Goal: Information Seeking & Learning: Learn about a topic

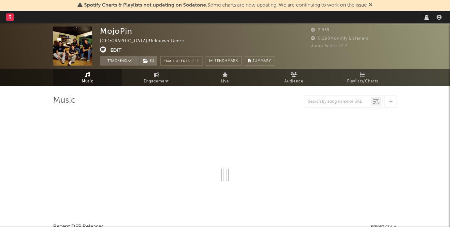
select select "1w"
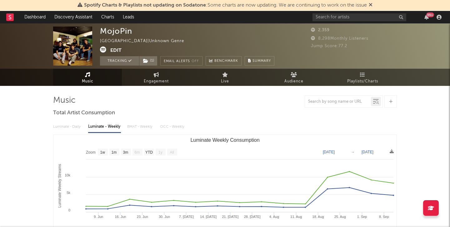
click at [147, 127] on div "Luminate - Daily Luminate - Weekly BMAT - Weekly OCC - Weekly" at bounding box center [225, 127] width 344 height 11
click at [139, 128] on div "Luminate - Daily Luminate - Weekly BMAT - Weekly OCC - Weekly" at bounding box center [225, 127] width 344 height 11
click at [174, 77] on link "Engagement" at bounding box center [156, 77] width 69 height 17
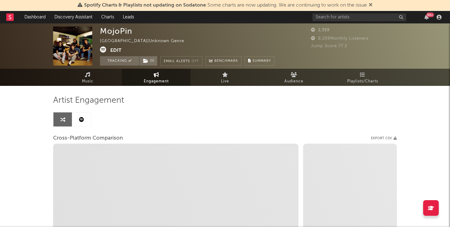
select select "1w"
select select "1m"
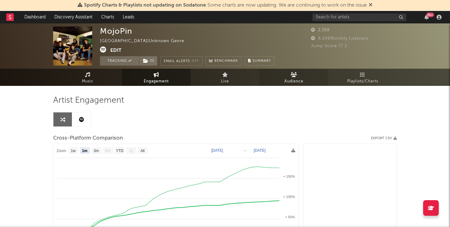
click at [288, 76] on link "Audience" at bounding box center [294, 77] width 69 height 17
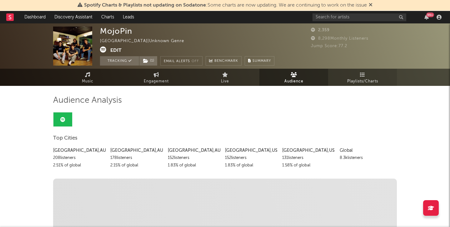
click at [343, 77] on link "Playlists/Charts" at bounding box center [362, 77] width 69 height 17
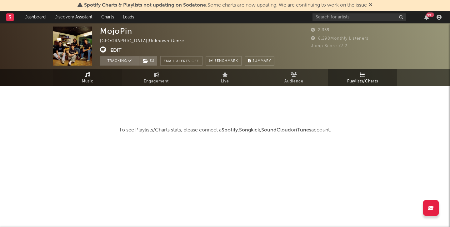
click at [90, 82] on span "Music" at bounding box center [88, 82] width 12 height 8
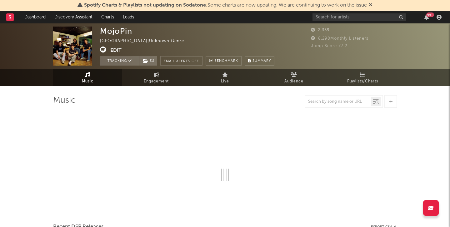
select select "1w"
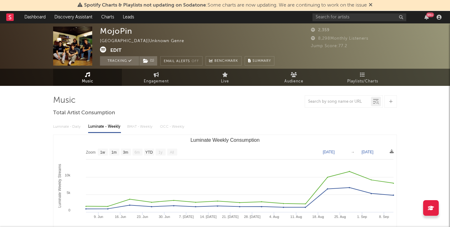
click at [90, 82] on span "Music" at bounding box center [88, 82] width 12 height 8
